Goal: Navigation & Orientation: Find specific page/section

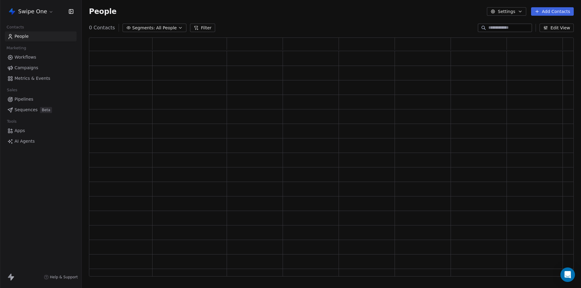
scroll to position [234, 480]
click at [42, 12] on html "Swipe One Contacts People Marketing Workflows Campaigns Metrics & Events Sales …" at bounding box center [290, 144] width 581 height 288
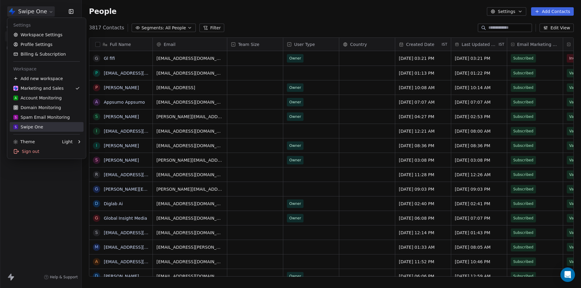
scroll to position [249, 495]
click at [34, 126] on div "S Swipe One" at bounding box center [28, 127] width 30 height 6
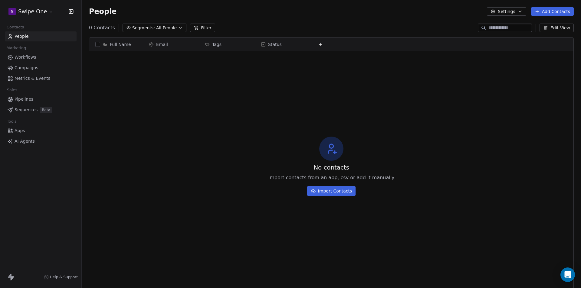
scroll to position [249, 495]
click at [159, 29] on span "All People" at bounding box center [166, 28] width 21 height 6
drag, startPoint x: 158, startPoint y: 149, endPoint x: 146, endPoint y: 147, distance: 11.8
click at [159, 149] on html "S Swipe One Contacts People Marketing Workflows Campaigns Metrics & Events Sale…" at bounding box center [290, 144] width 581 height 288
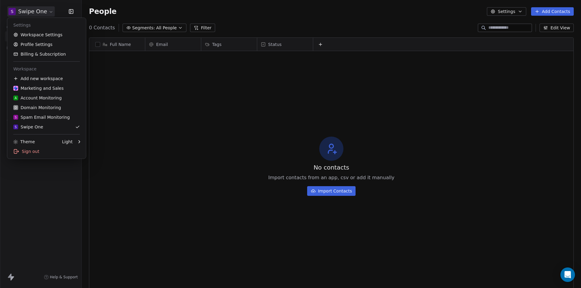
click at [38, 12] on html "S Swipe One Contacts People Marketing Workflows Campaigns Metrics & Events Sale…" at bounding box center [290, 144] width 581 height 288
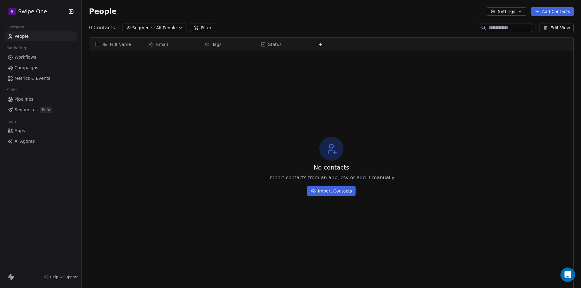
click at [54, 213] on html "S Swipe One Contacts People Marketing Workflows Campaigns Metrics & Events Sale…" at bounding box center [290, 144] width 581 height 288
click at [36, 56] on link "Workflows" at bounding box center [41, 57] width 72 height 10
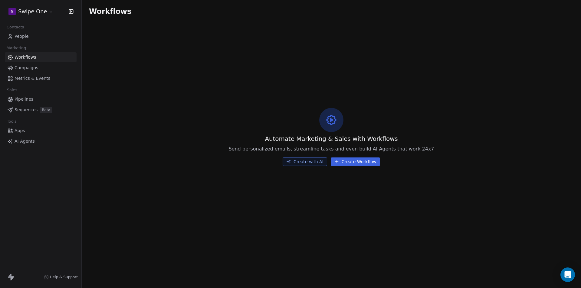
drag, startPoint x: 193, startPoint y: 181, endPoint x: 219, endPoint y: 177, distance: 26.6
click at [219, 177] on div "Automate Marketing & Sales with Workflows Send personalized emails, streamline …" at bounding box center [331, 137] width 499 height 228
click at [27, 58] on span "Workflows" at bounding box center [26, 57] width 22 height 6
